Goal: Task Accomplishment & Management: Use online tool/utility

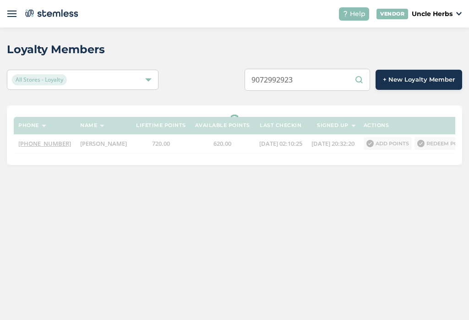
click at [321, 80] on input "9072992923" at bounding box center [307, 80] width 125 height 22
click at [323, 84] on input "9072992923" at bounding box center [307, 80] width 125 height 22
click at [319, 82] on input "9072992923" at bounding box center [307, 80] width 125 height 22
type input "9072992923"
click at [359, 99] on div "Loyalty Members All Stores - Loyalty 9072992923 + New Loyalty Member Phone Name…" at bounding box center [234, 102] width 469 height 151
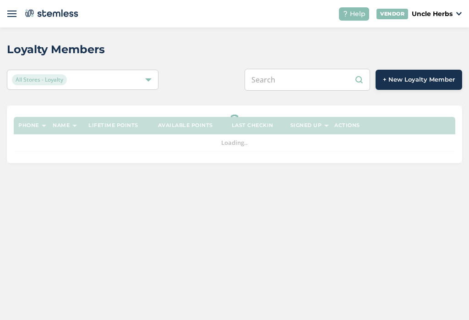
click at [292, 87] on input "text" at bounding box center [307, 80] width 125 height 22
click at [290, 81] on input "text" at bounding box center [307, 80] width 125 height 22
click at [289, 79] on input "text" at bounding box center [307, 80] width 125 height 22
paste input "9072992923"
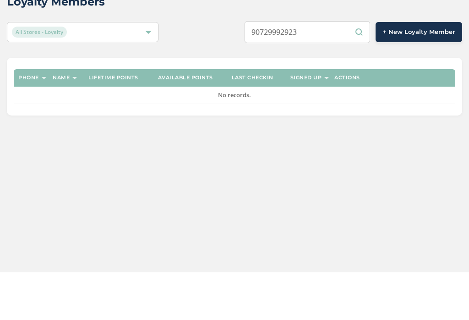
type input "90729992923"
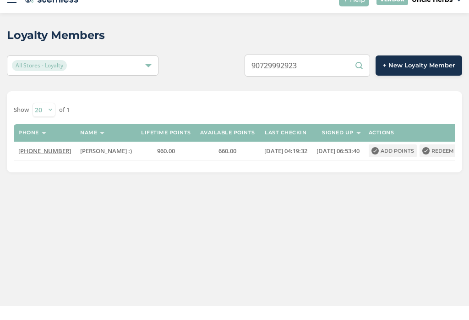
click at [438, 158] on button "Redeem points" at bounding box center [449, 164] width 59 height 13
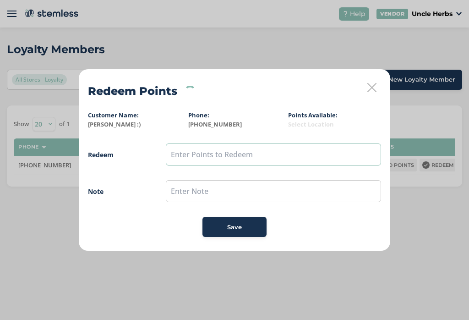
click at [230, 156] on input "text" at bounding box center [273, 154] width 215 height 22
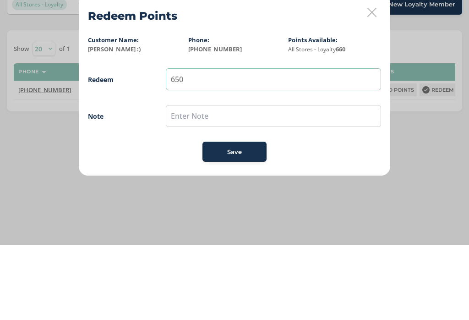
type input "650"
click at [218, 180] on input "text" at bounding box center [273, 191] width 215 height 22
type input "hoodie + 150 pts"
click at [239, 223] on span "Save" at bounding box center [234, 227] width 15 height 9
